Goal: Find specific page/section: Find specific page/section

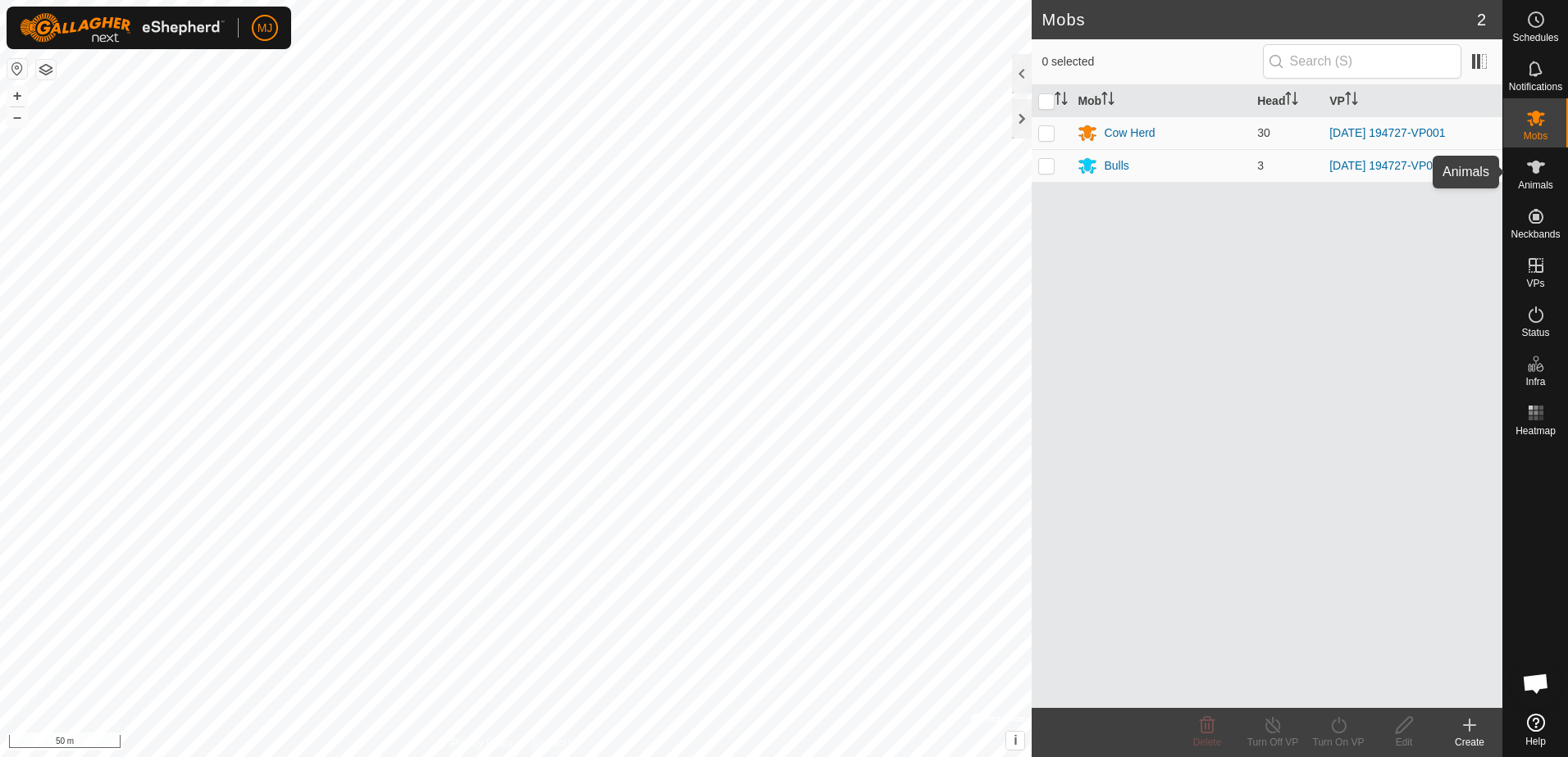
click at [1539, 178] on es-animals-svg-icon at bounding box center [1536, 167] width 29 height 27
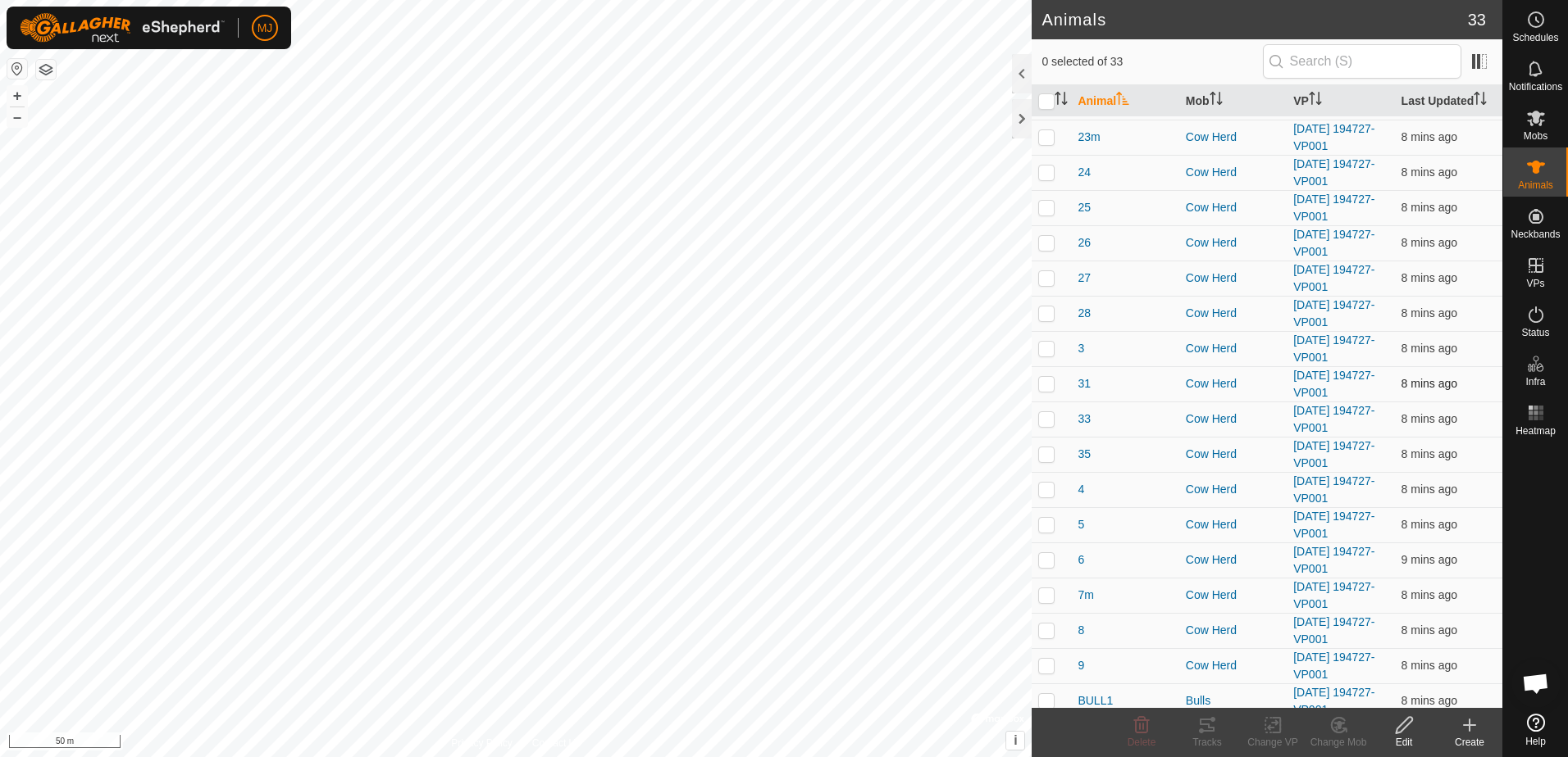
scroll to position [572, 0]
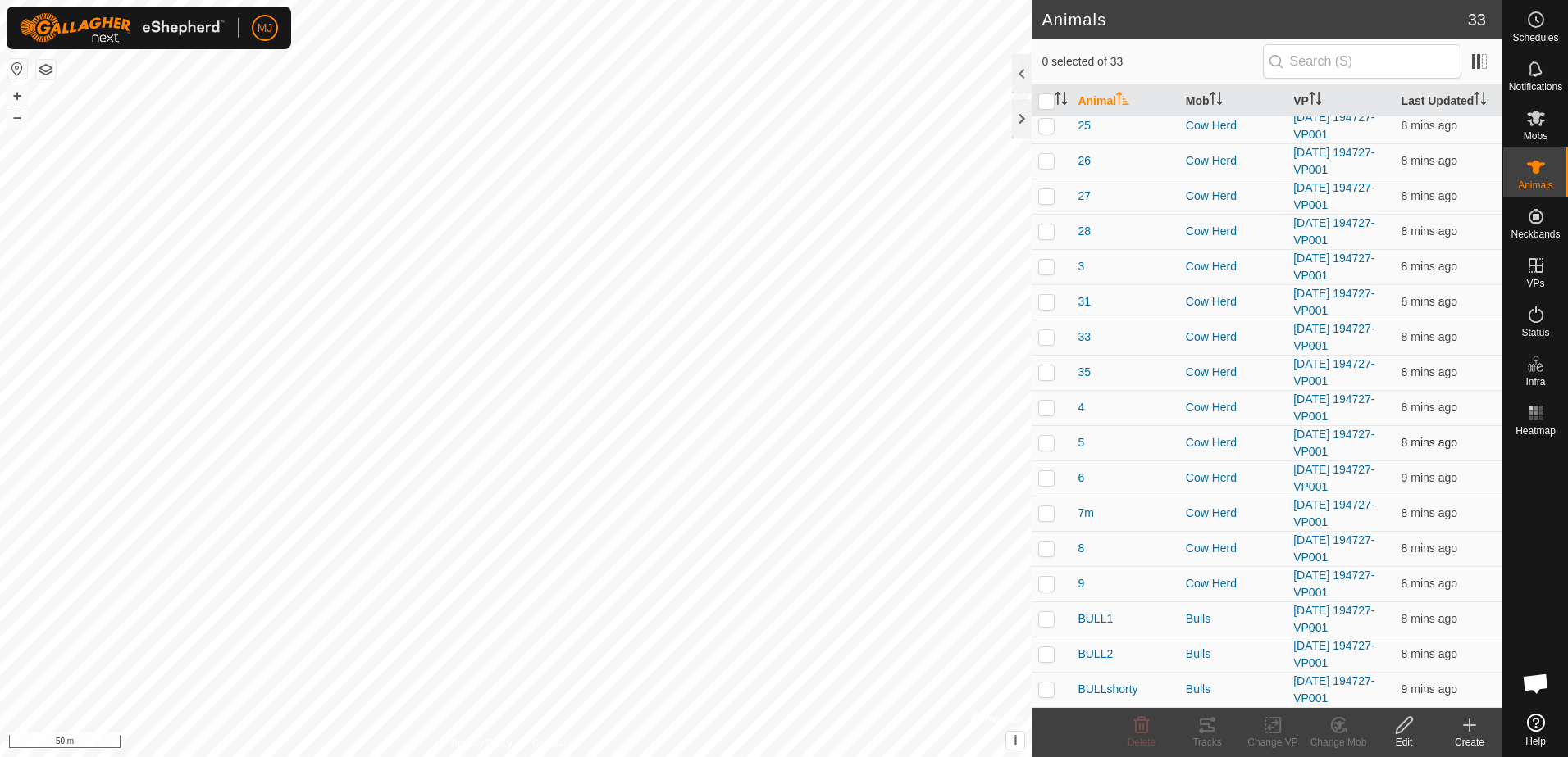
click at [1046, 443] on p-checkbox at bounding box center [1046, 443] width 17 height 13
checkbox input "false"
click at [1047, 652] on p-checkbox at bounding box center [1046, 654] width 17 height 13
checkbox input "true"
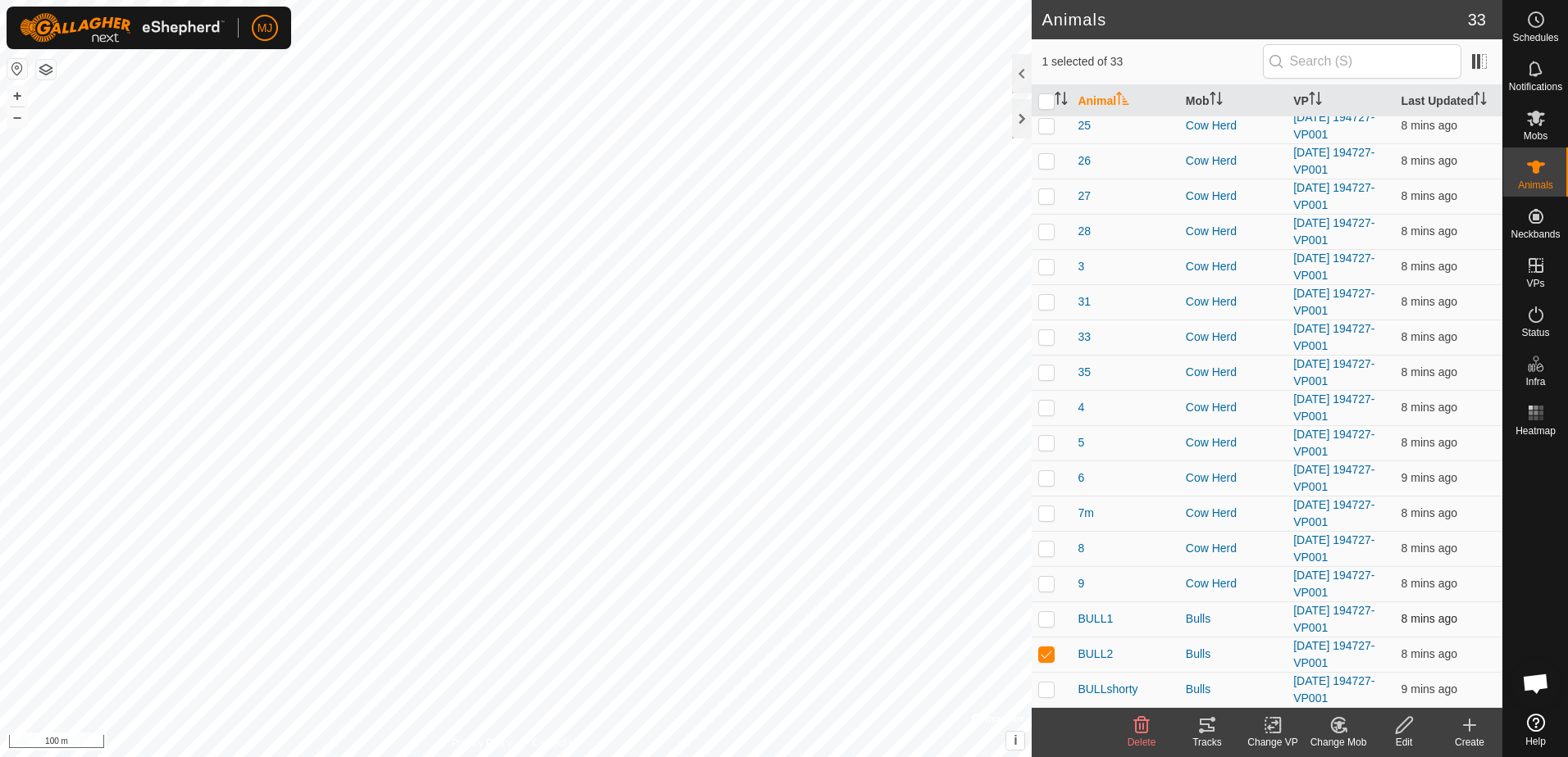
click at [1048, 621] on p-checkbox at bounding box center [1046, 618] width 17 height 13
checkbox input "true"
click at [1046, 690] on p-checkbox at bounding box center [1046, 689] width 17 height 13
checkbox input "true"
click at [1047, 618] on p-checkbox at bounding box center [1046, 618] width 17 height 13
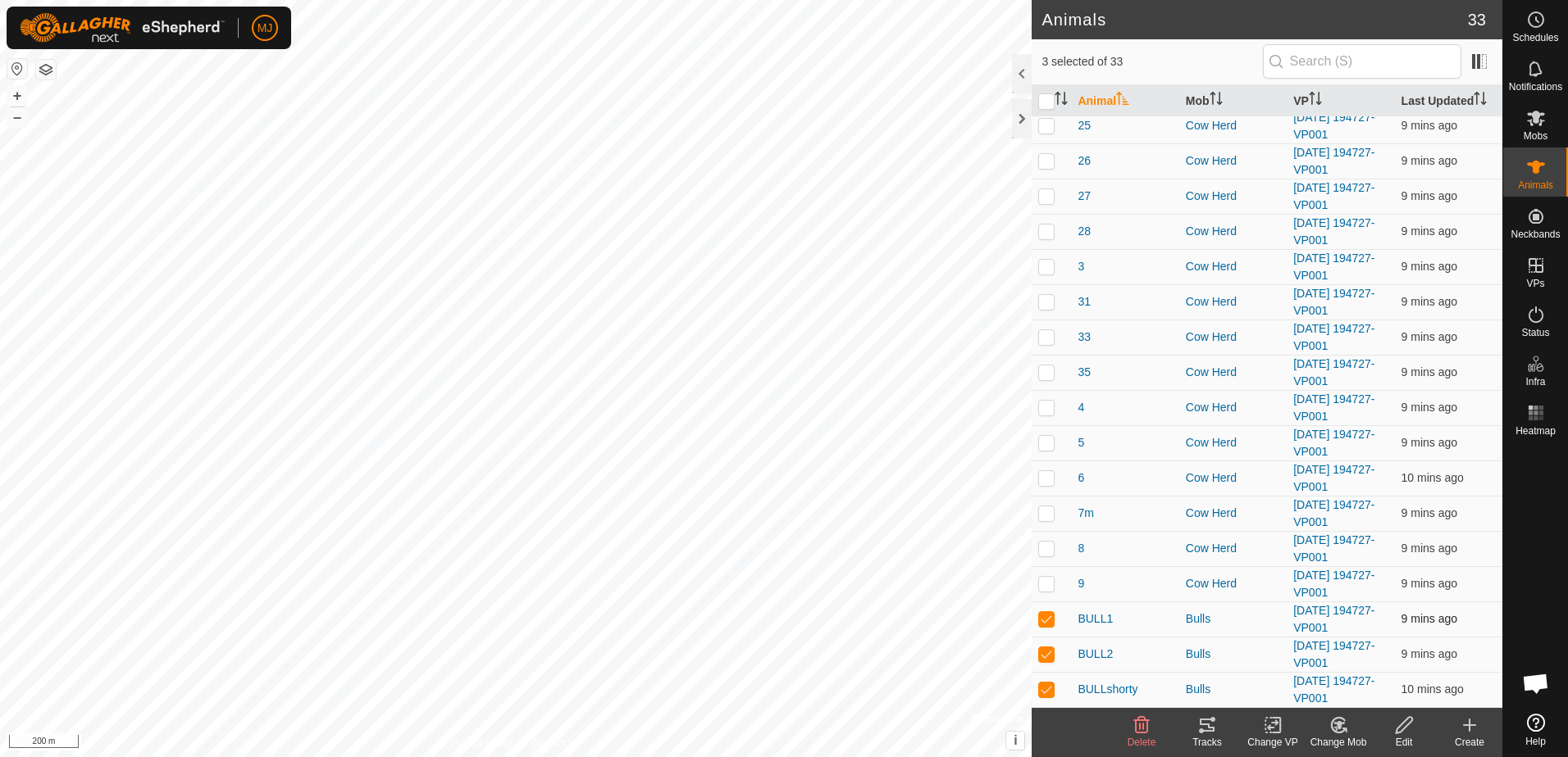
checkbox input "false"
click at [1045, 657] on p-checkbox at bounding box center [1046, 654] width 17 height 13
checkbox input "false"
click at [1045, 685] on p-checkbox at bounding box center [1046, 689] width 17 height 13
checkbox input "false"
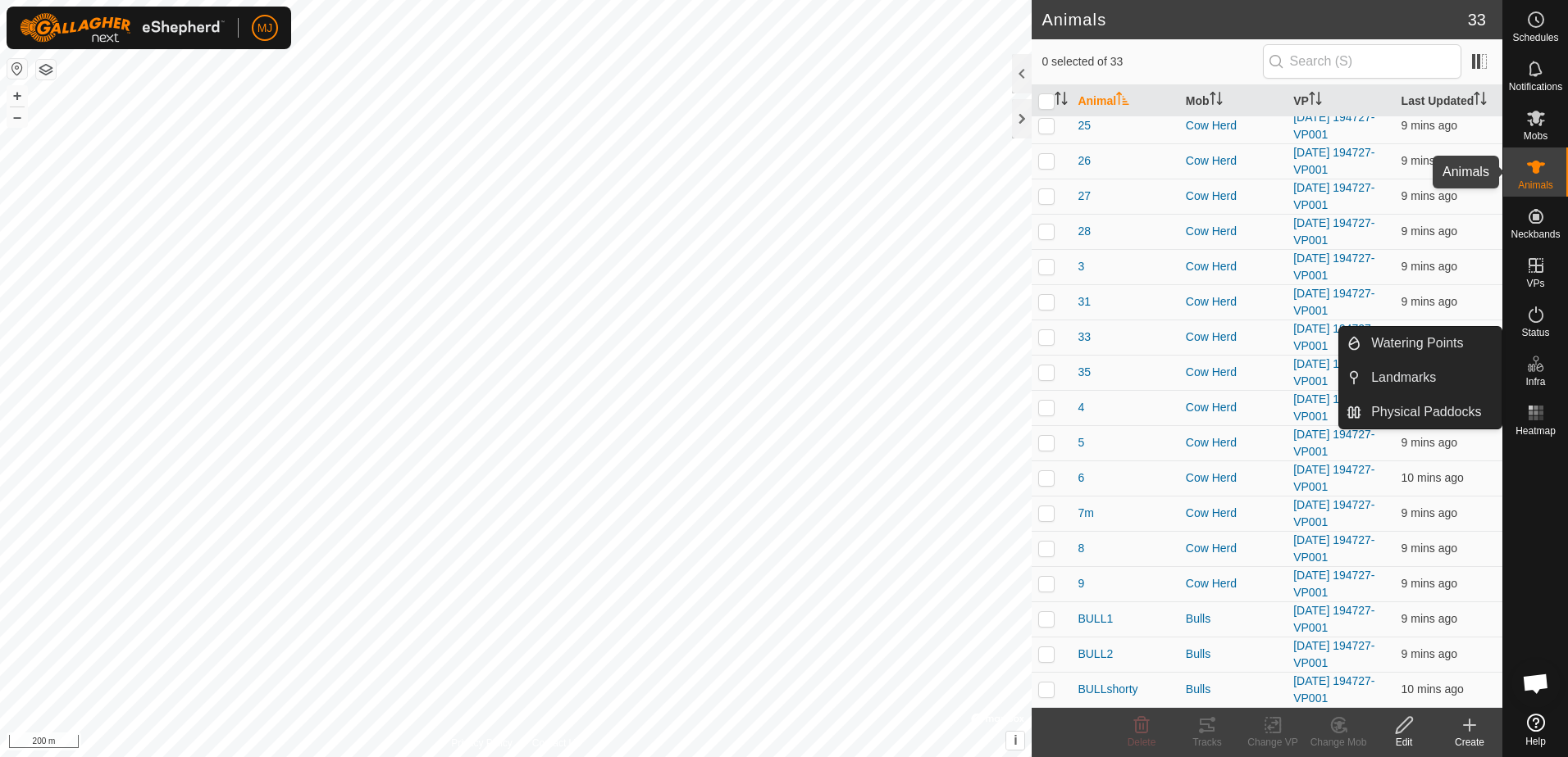
click at [1555, 166] on div "Animals" at bounding box center [1535, 173] width 64 height 50
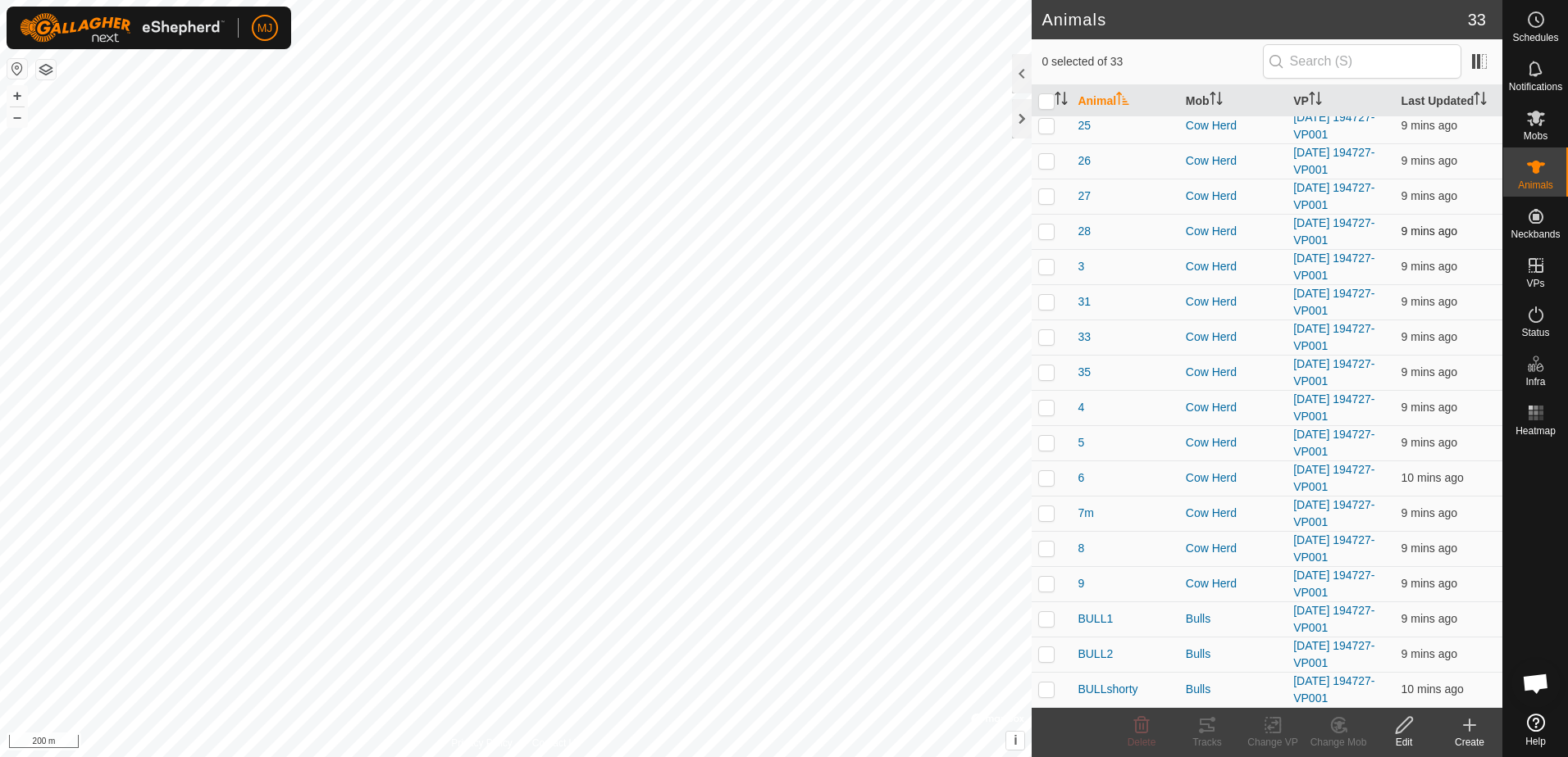
click at [1045, 234] on p-checkbox at bounding box center [1046, 231] width 17 height 13
checkbox input "true"
drag, startPoint x: 1133, startPoint y: 337, endPoint x: 1106, endPoint y: 494, distance: 159.3
click at [1106, 494] on tbody "1 Cow Herd [DATE] 194727-VP001 10 mins ago 10 Cow Herd [DATE] 194727-VP001 10 m…" at bounding box center [1267, 126] width 471 height 1163
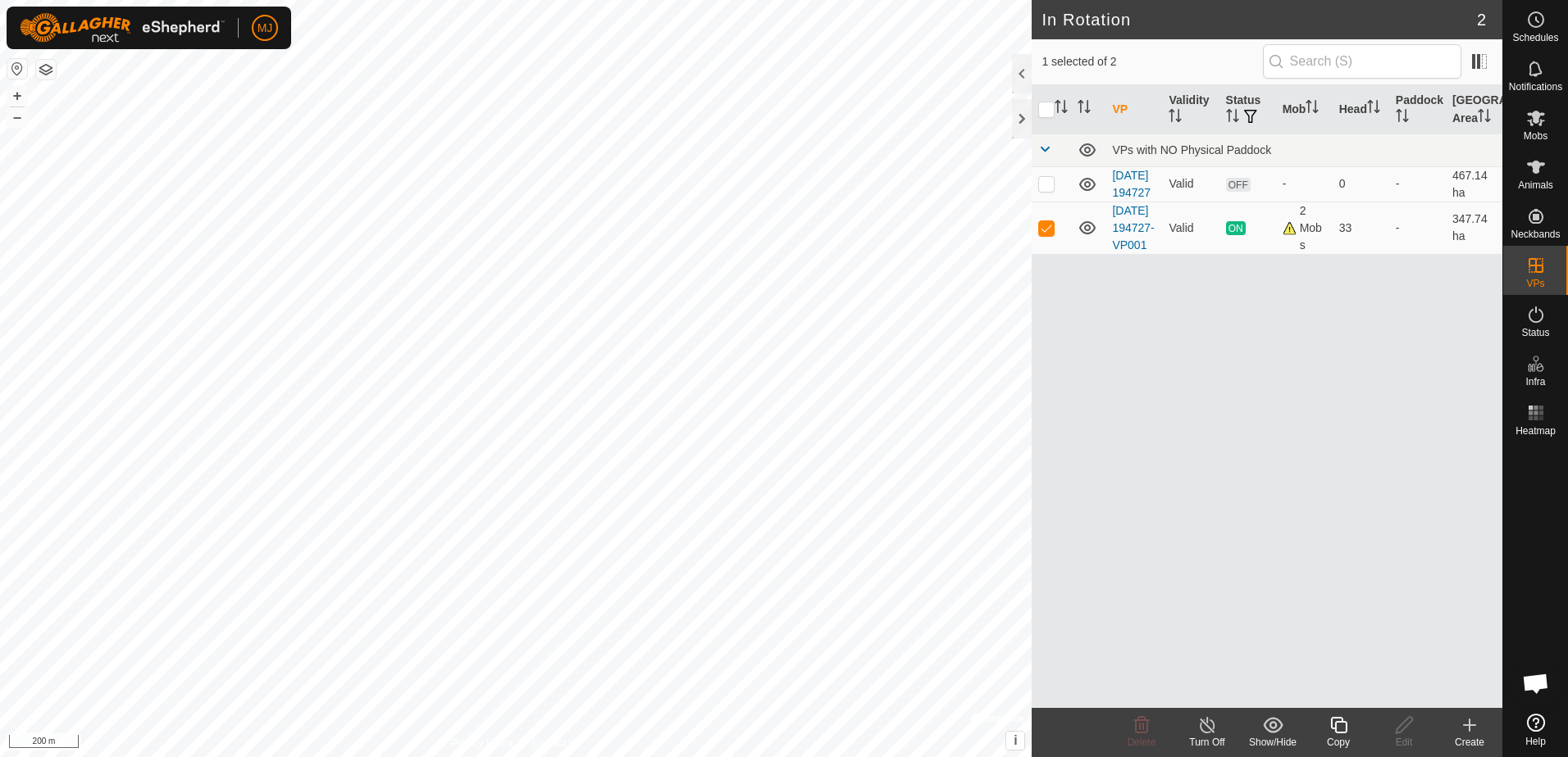
checkbox input "true"
checkbox input "false"
click at [1540, 166] on icon at bounding box center [1535, 166] width 19 height 19
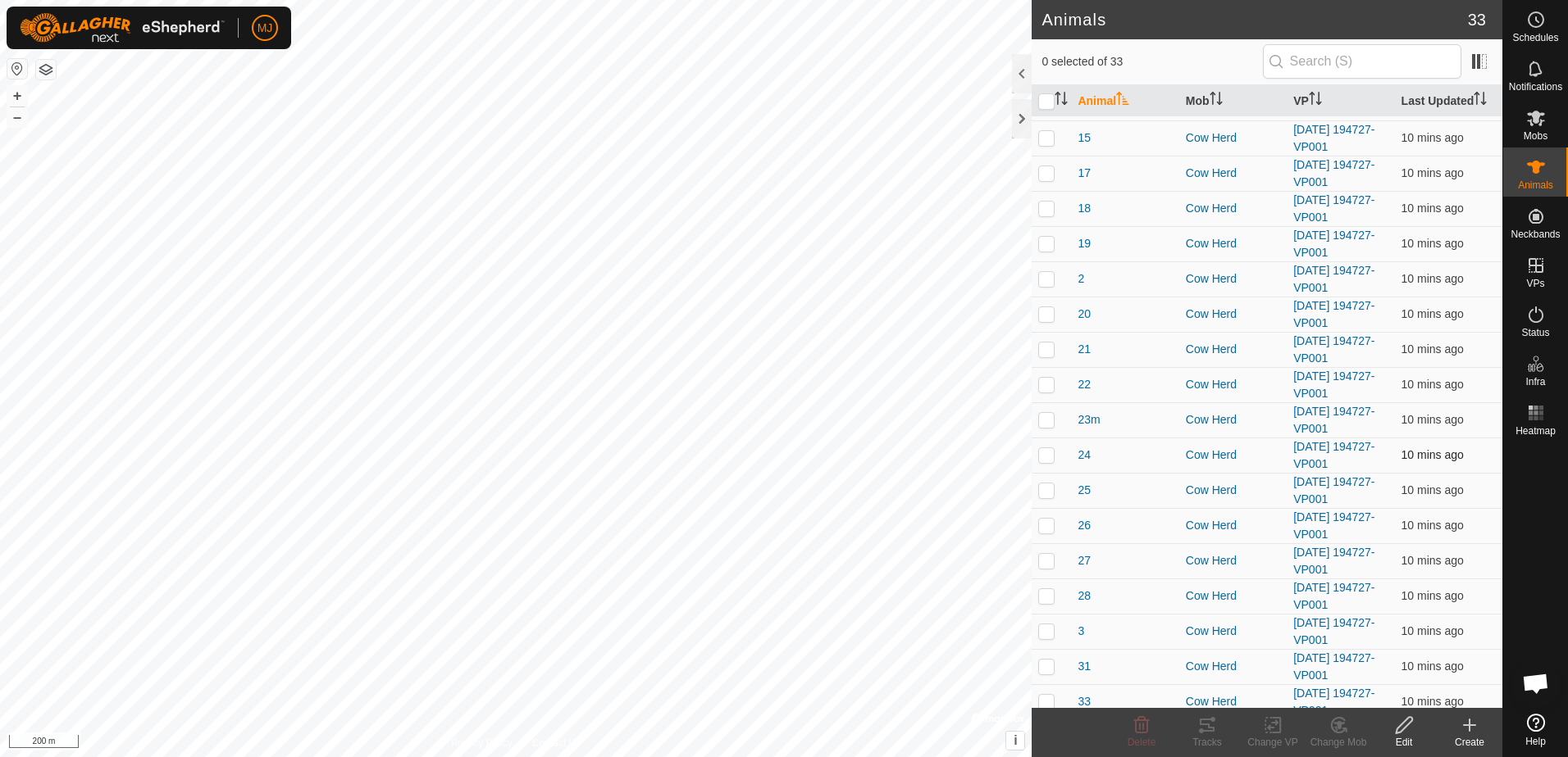
scroll to position [246, 0]
click at [1045, 378] on p-checkbox at bounding box center [1046, 381] width 17 height 13
checkbox input "true"
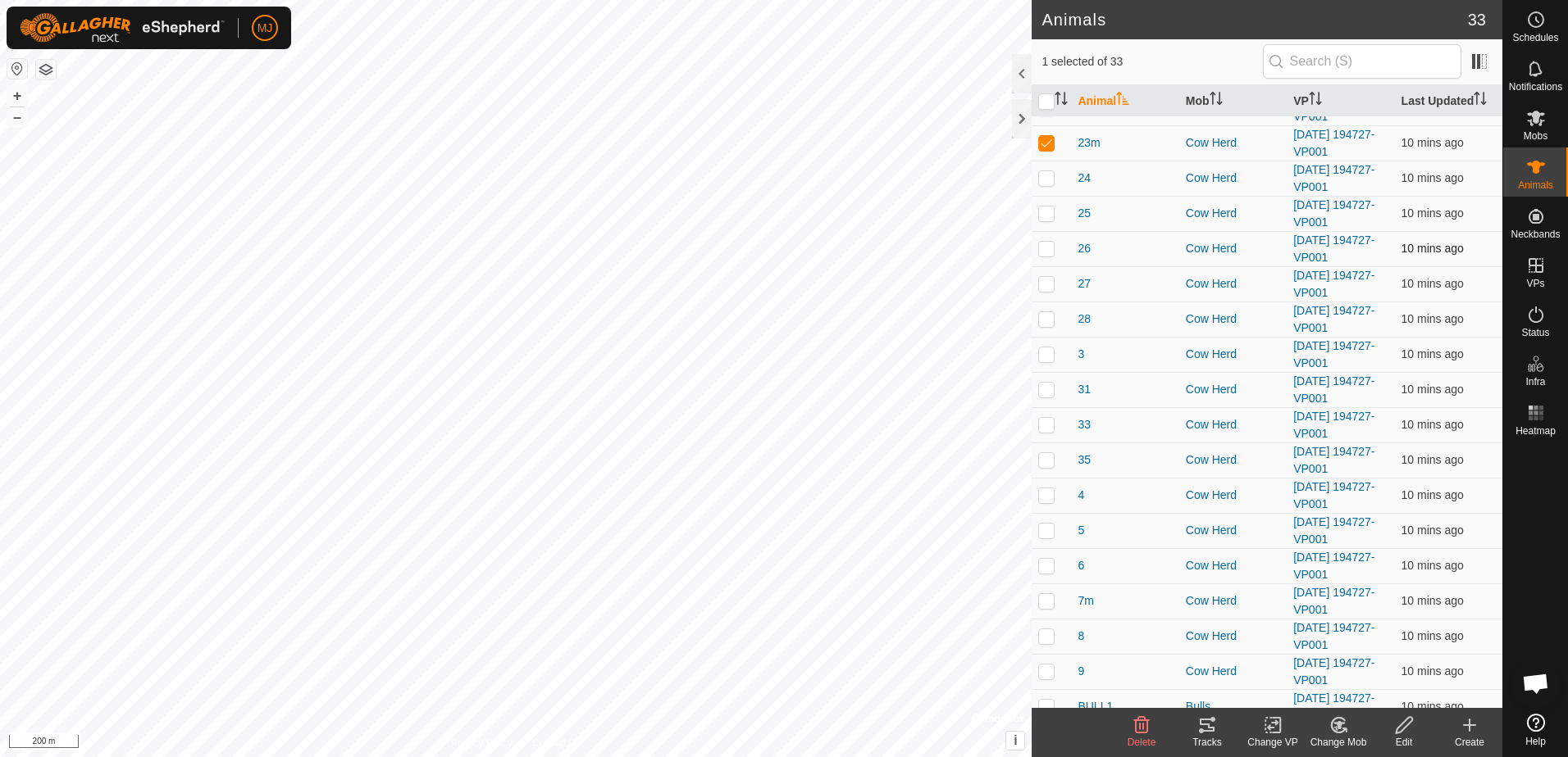
scroll to position [491, 0]
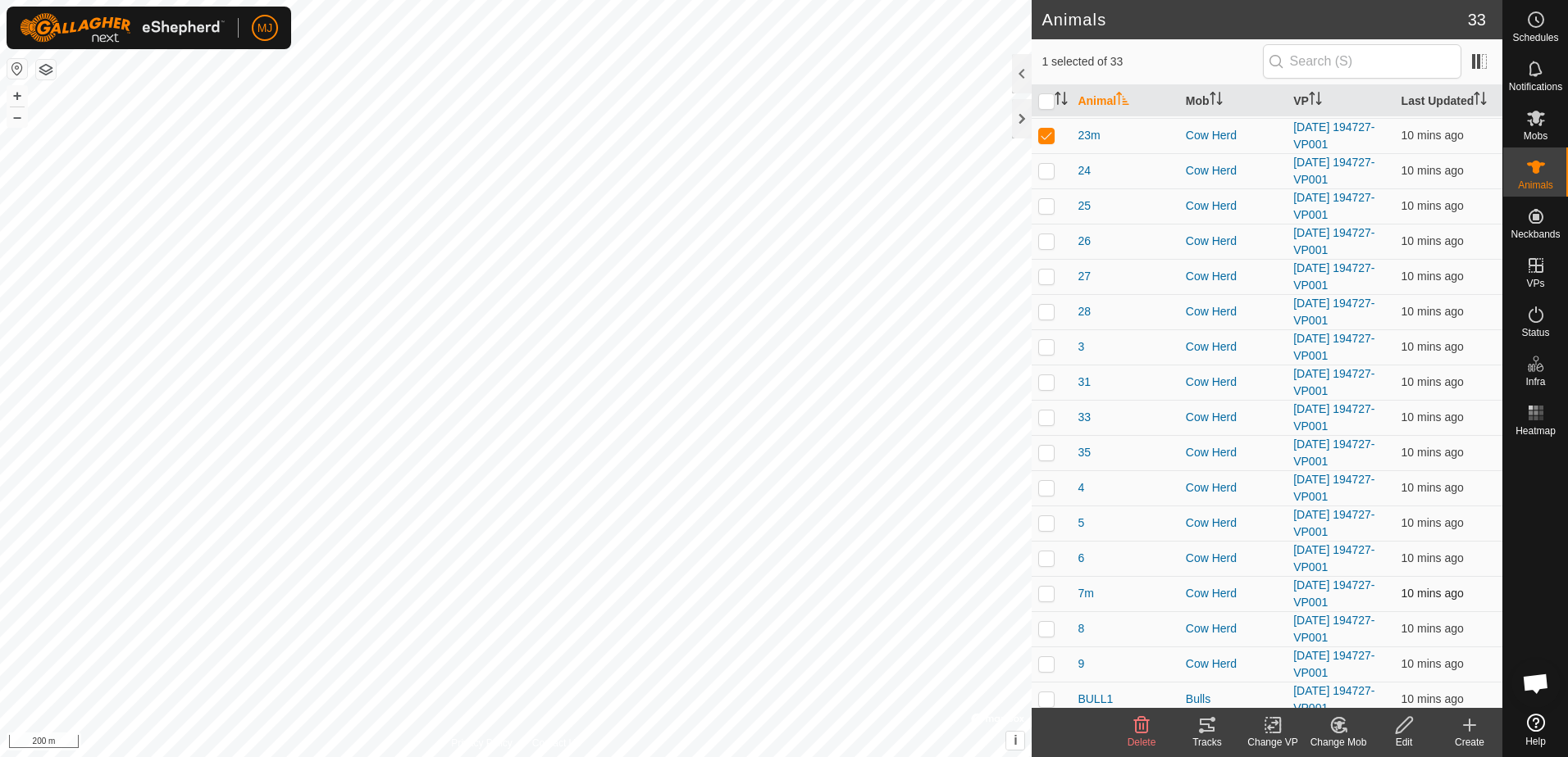
click at [1048, 595] on p-checkbox at bounding box center [1046, 593] width 17 height 13
checkbox input "true"
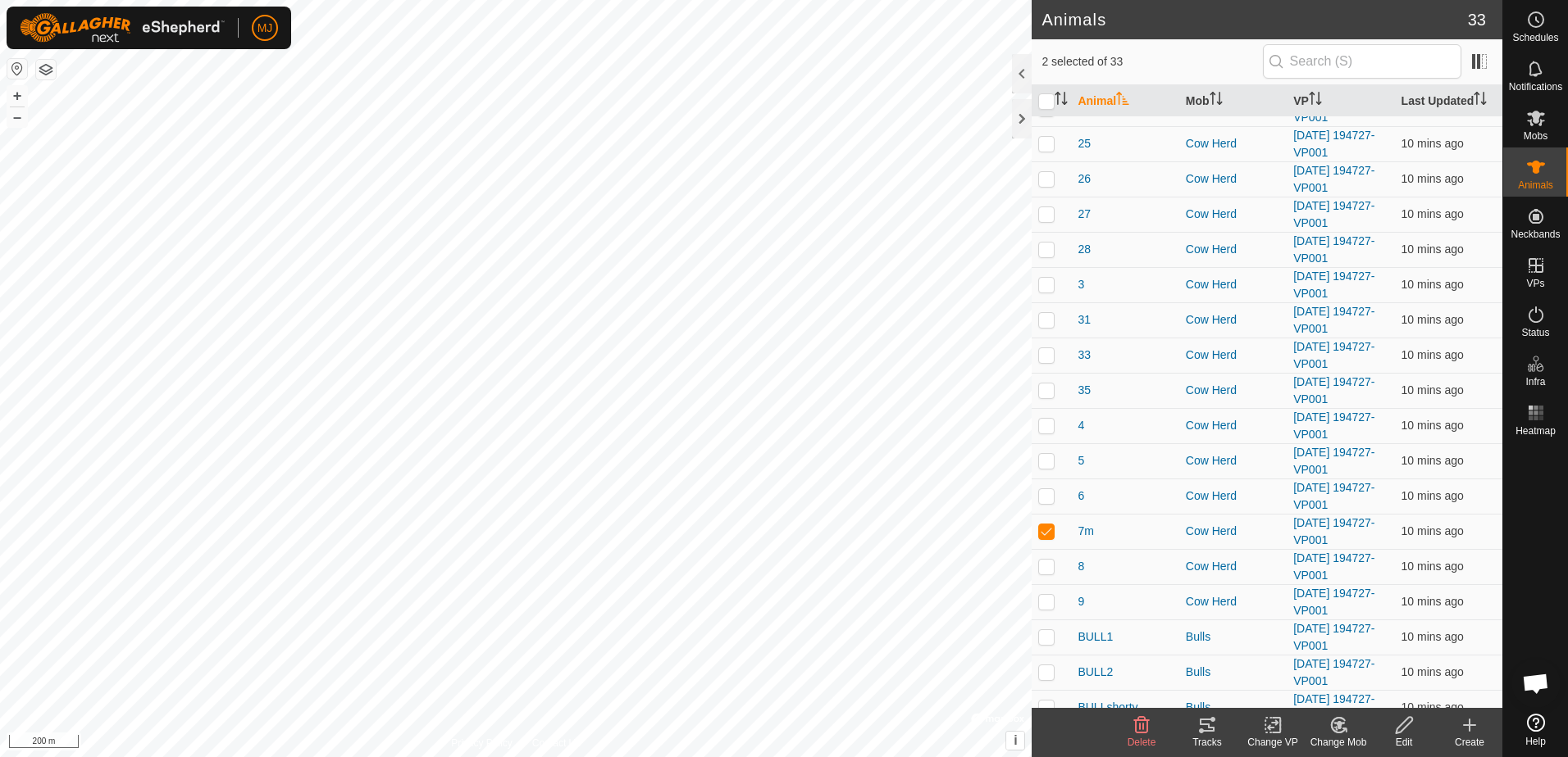
scroll to position [572, 0]
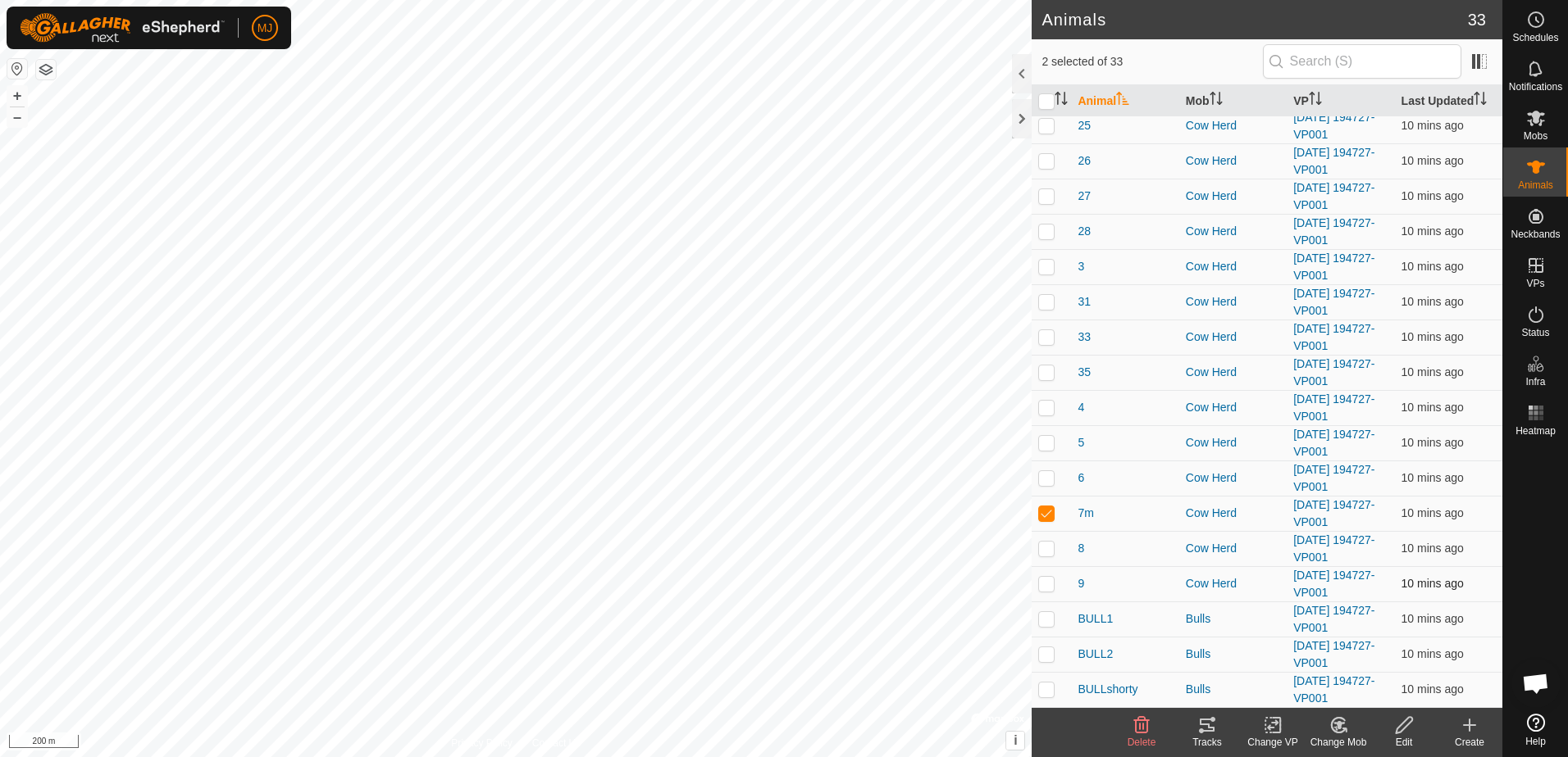
click at [1049, 585] on p-checkbox at bounding box center [1046, 583] width 17 height 13
checkbox input "true"
drag, startPoint x: 1042, startPoint y: 514, endPoint x: 1042, endPoint y: 536, distance: 22.0
click at [1042, 519] on p-checkbox at bounding box center [1046, 513] width 17 height 13
checkbox input "false"
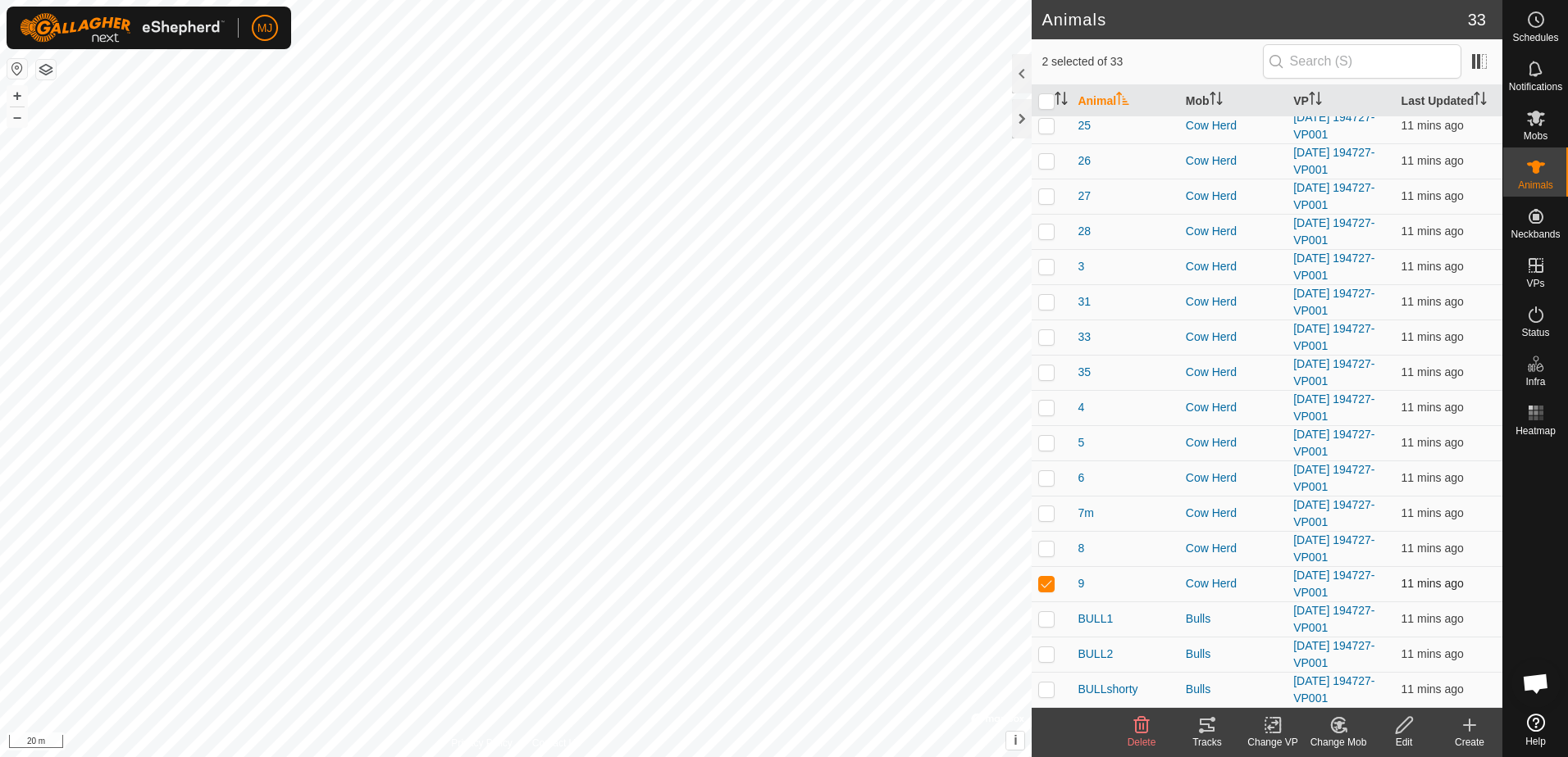
click at [1046, 584] on p-checkbox at bounding box center [1046, 583] width 17 height 13
checkbox input "false"
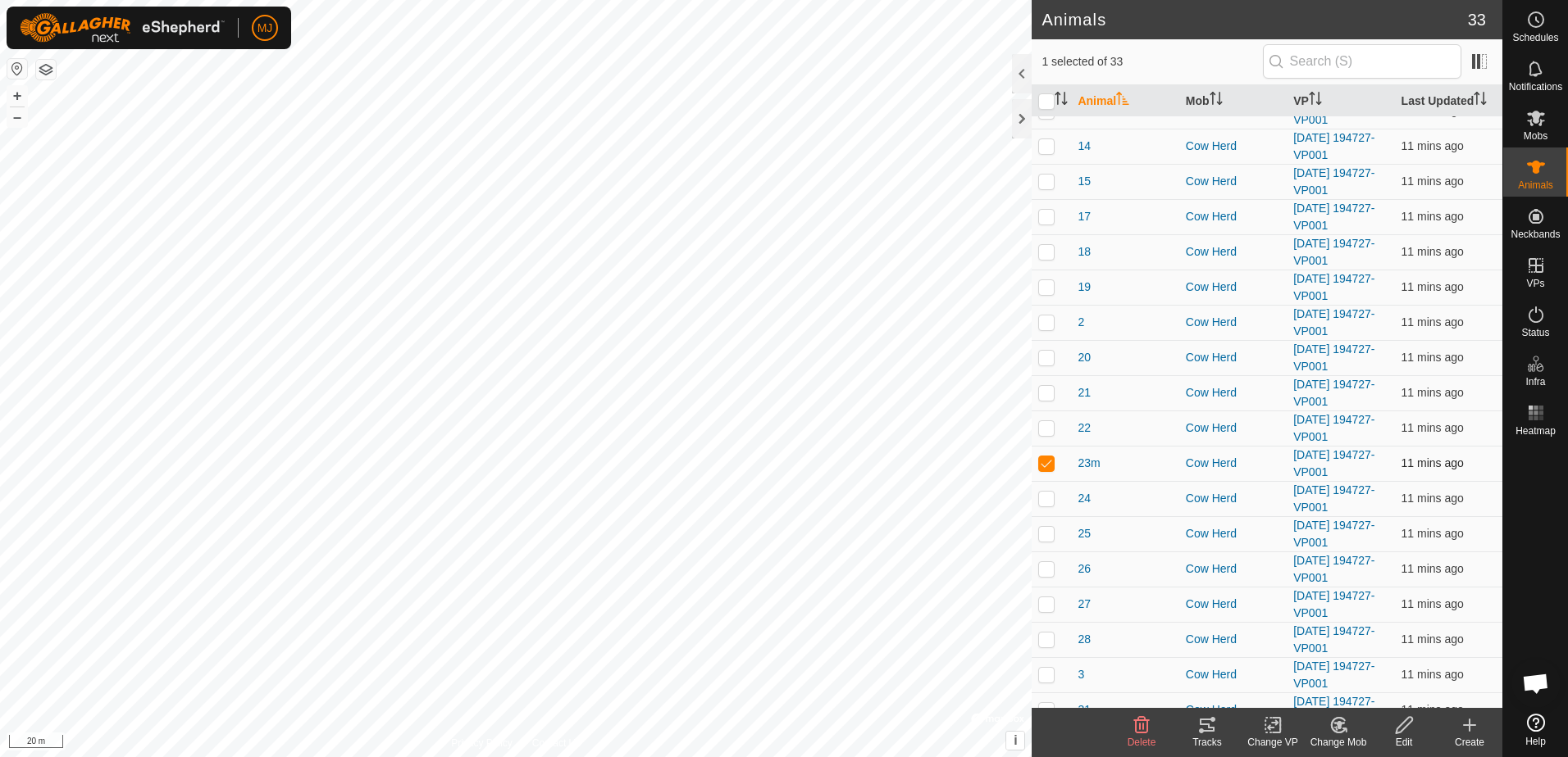
click at [1047, 462] on p-checkbox at bounding box center [1046, 463] width 17 height 13
checkbox input "false"
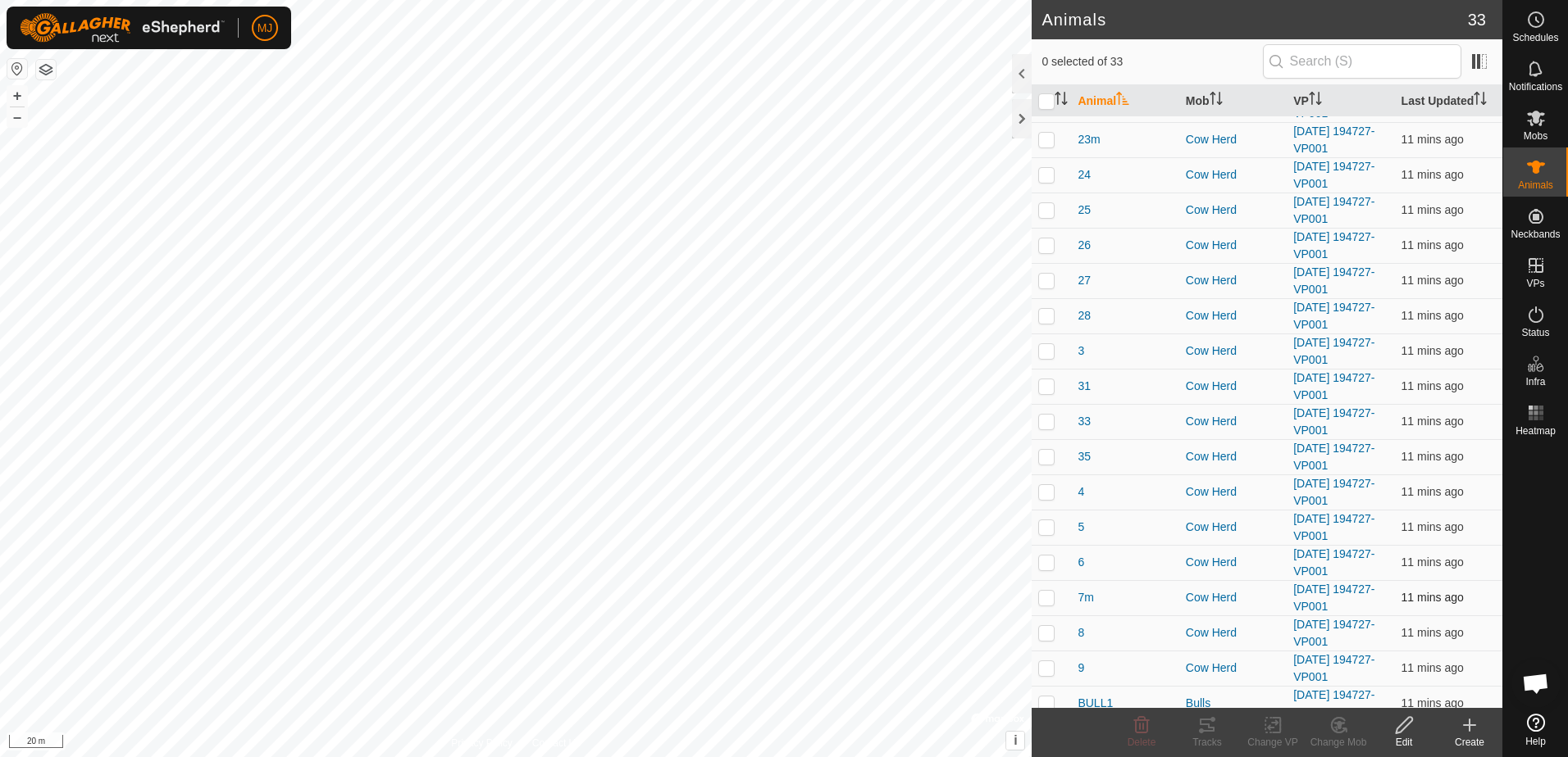
scroll to position [491, 0]
click at [1047, 524] on p-checkbox at bounding box center [1046, 523] width 17 height 13
checkbox input "true"
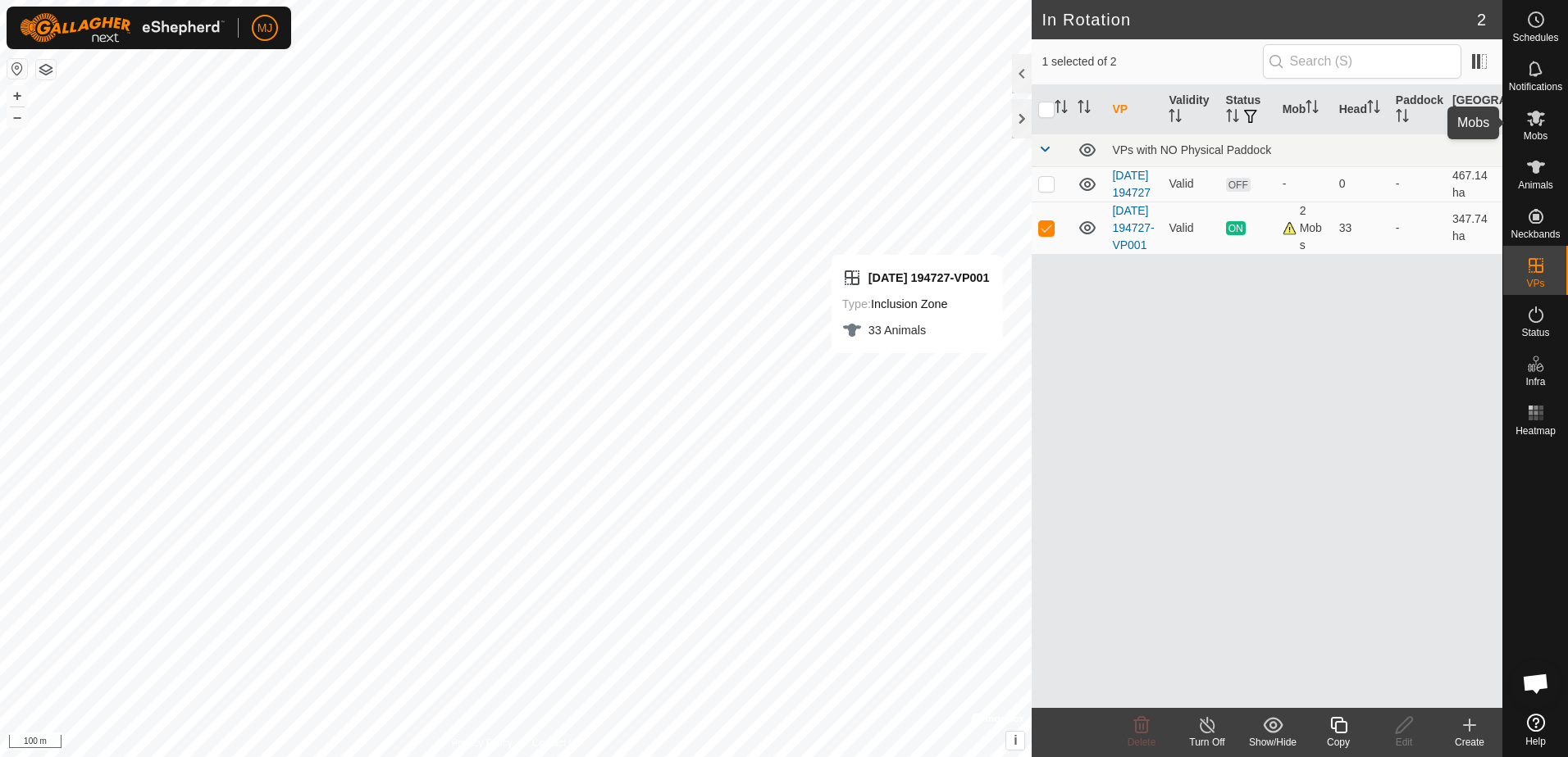
click at [1539, 122] on icon at bounding box center [1535, 118] width 19 height 19
